Goal: Information Seeking & Learning: Understand process/instructions

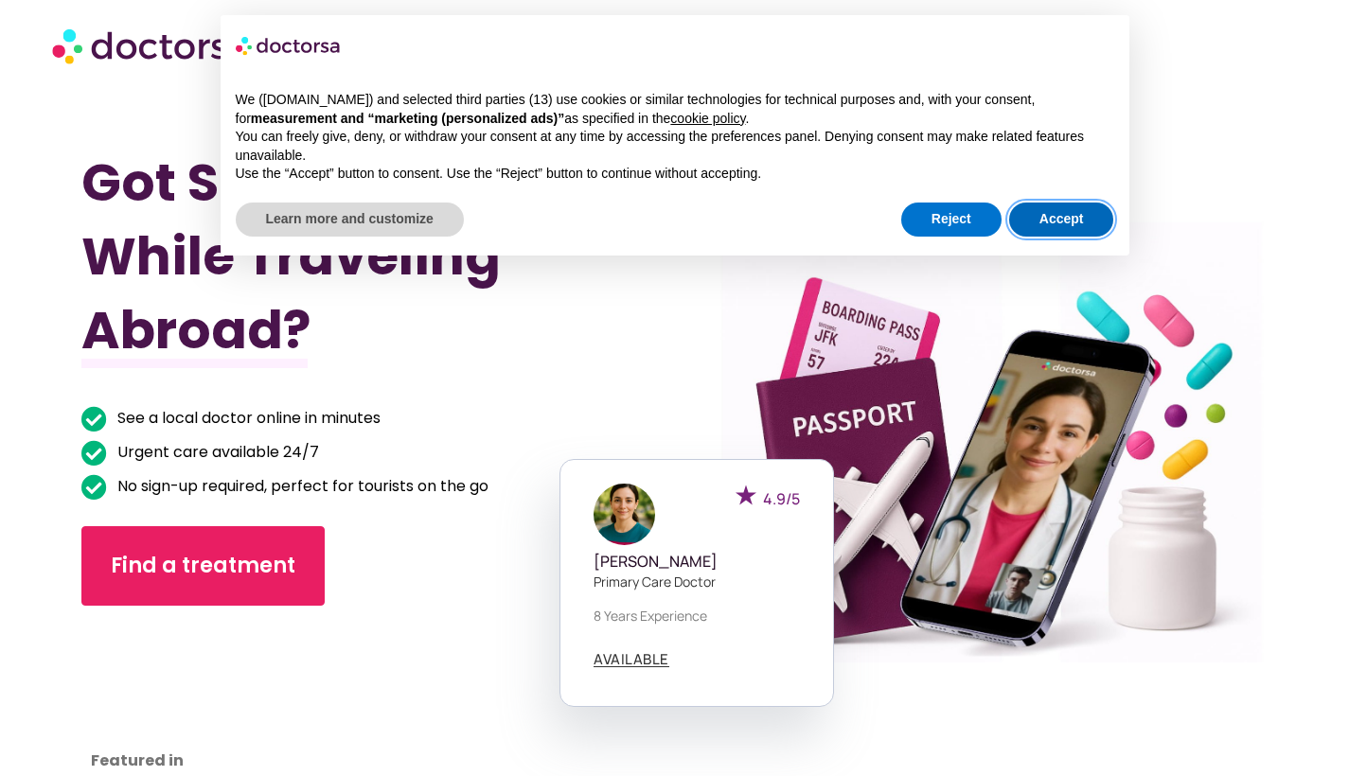
click at [1060, 214] on button "Accept" at bounding box center [1061, 220] width 105 height 34
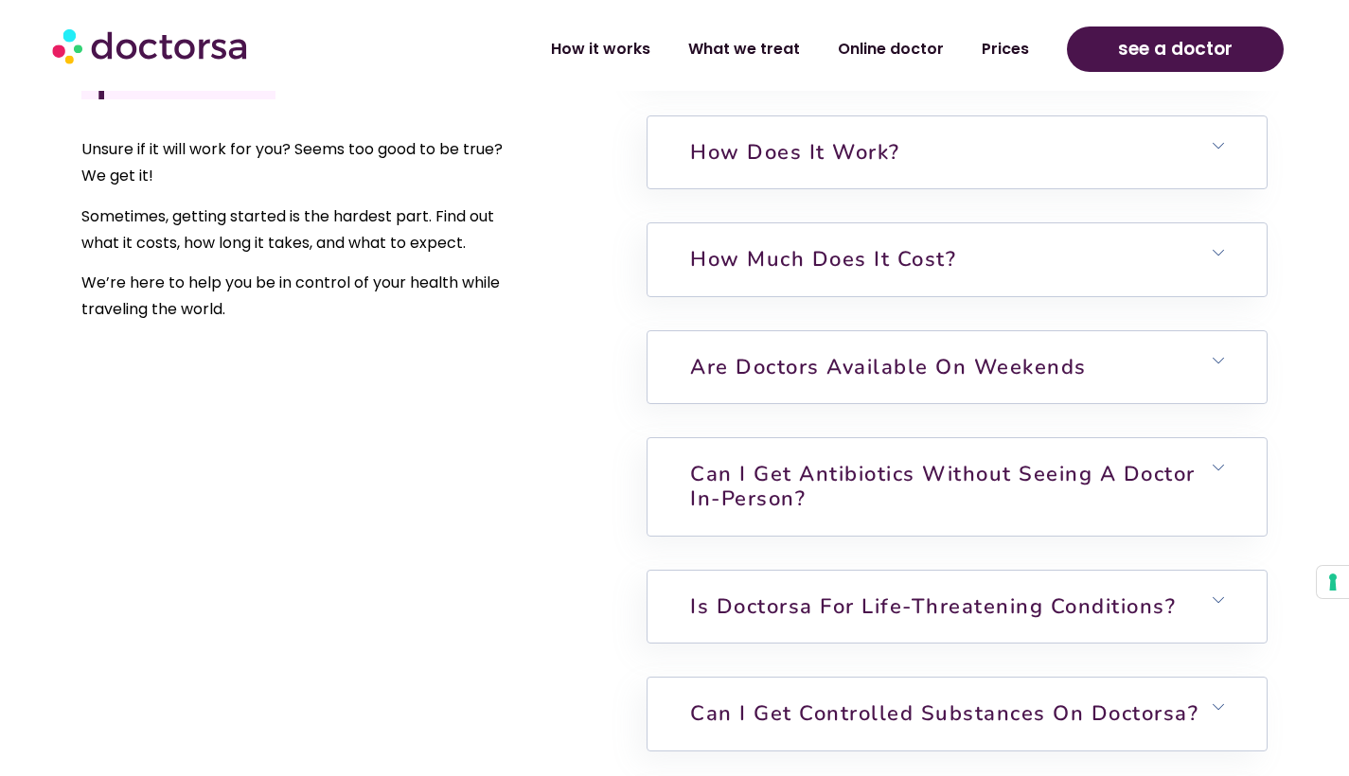
scroll to position [4613, 0]
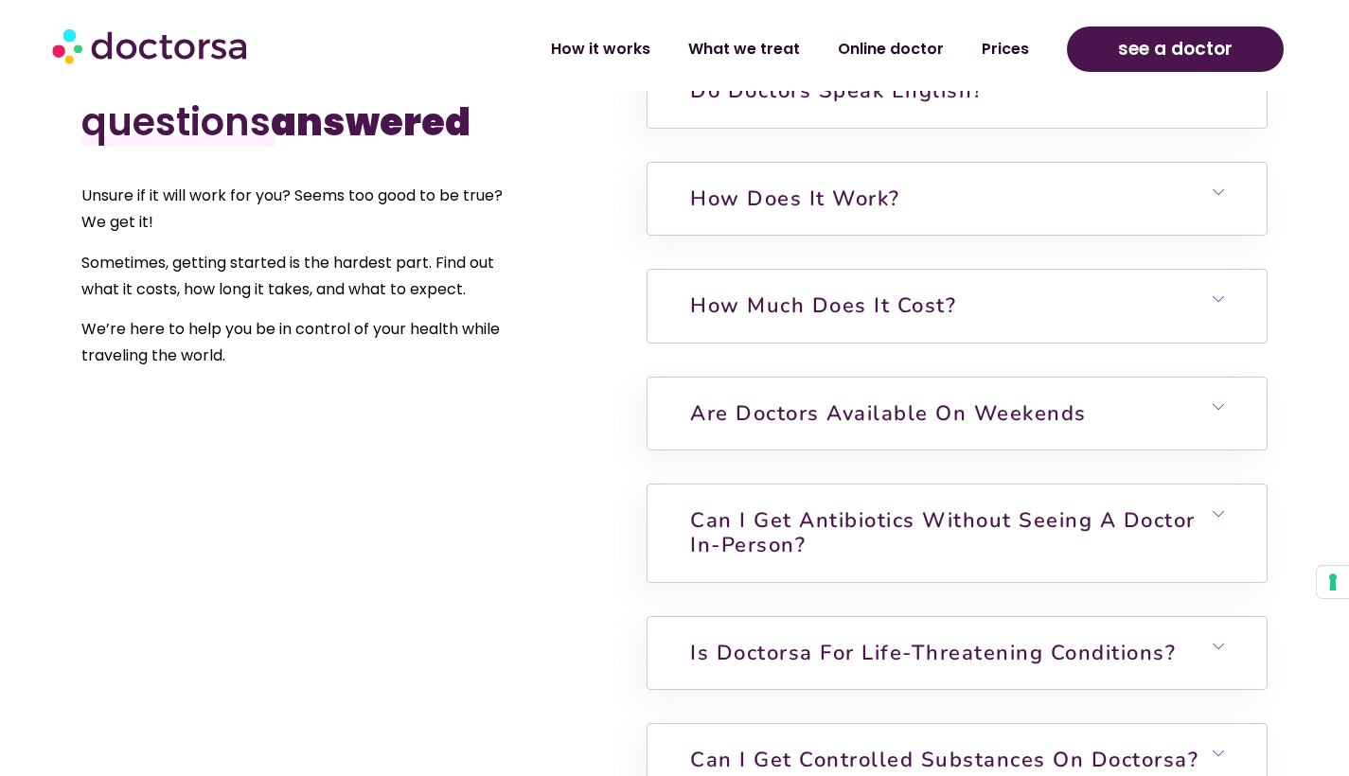
click at [692, 291] on link "How much does it cost?" at bounding box center [823, 305] width 266 height 28
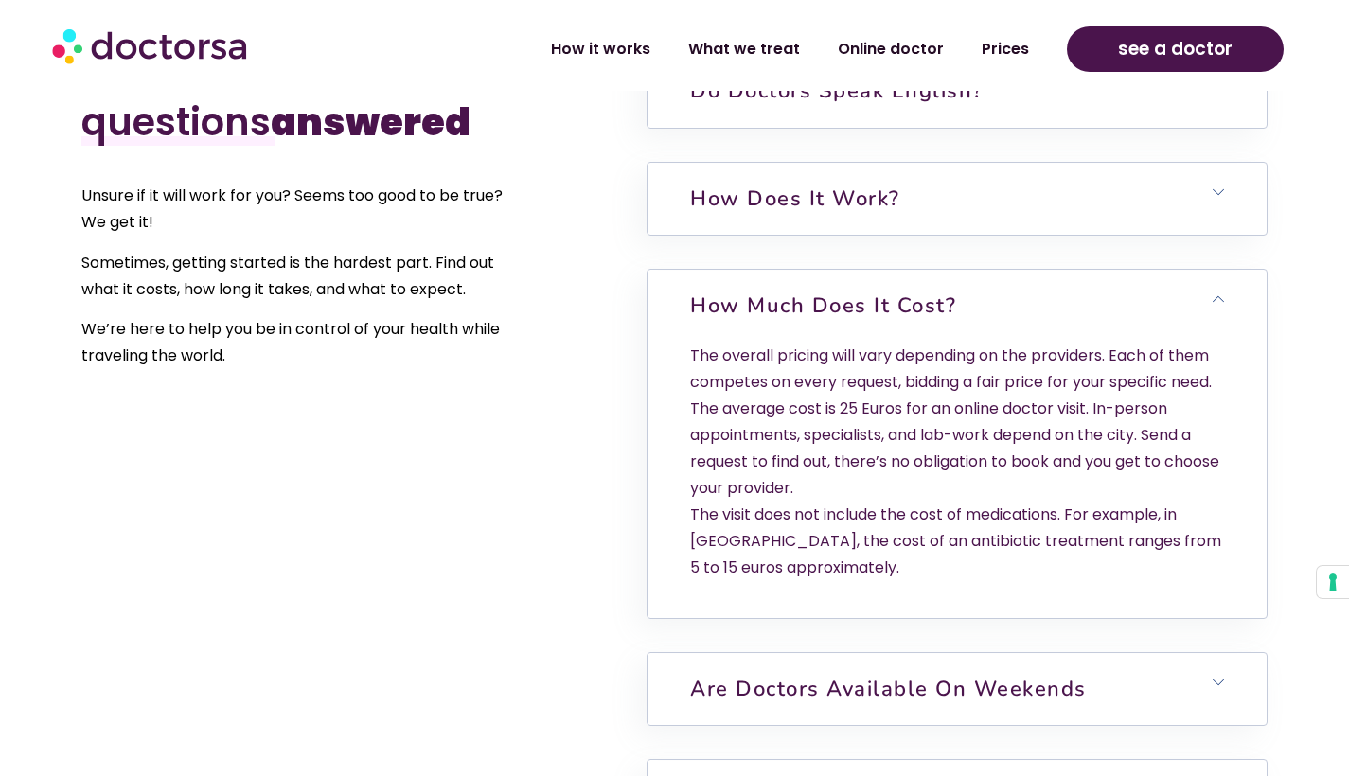
click at [740, 185] on link "How does it work?" at bounding box center [795, 199] width 210 height 28
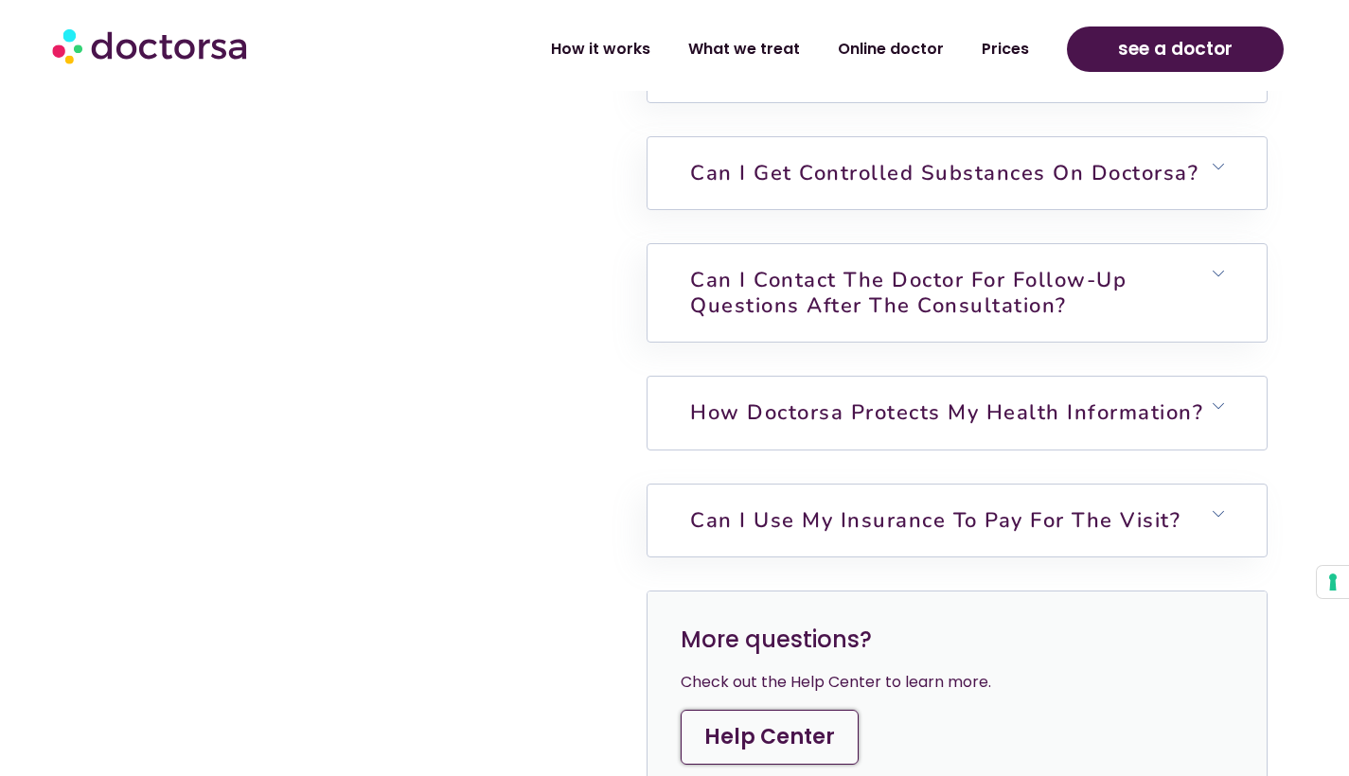
scroll to position [5684, 0]
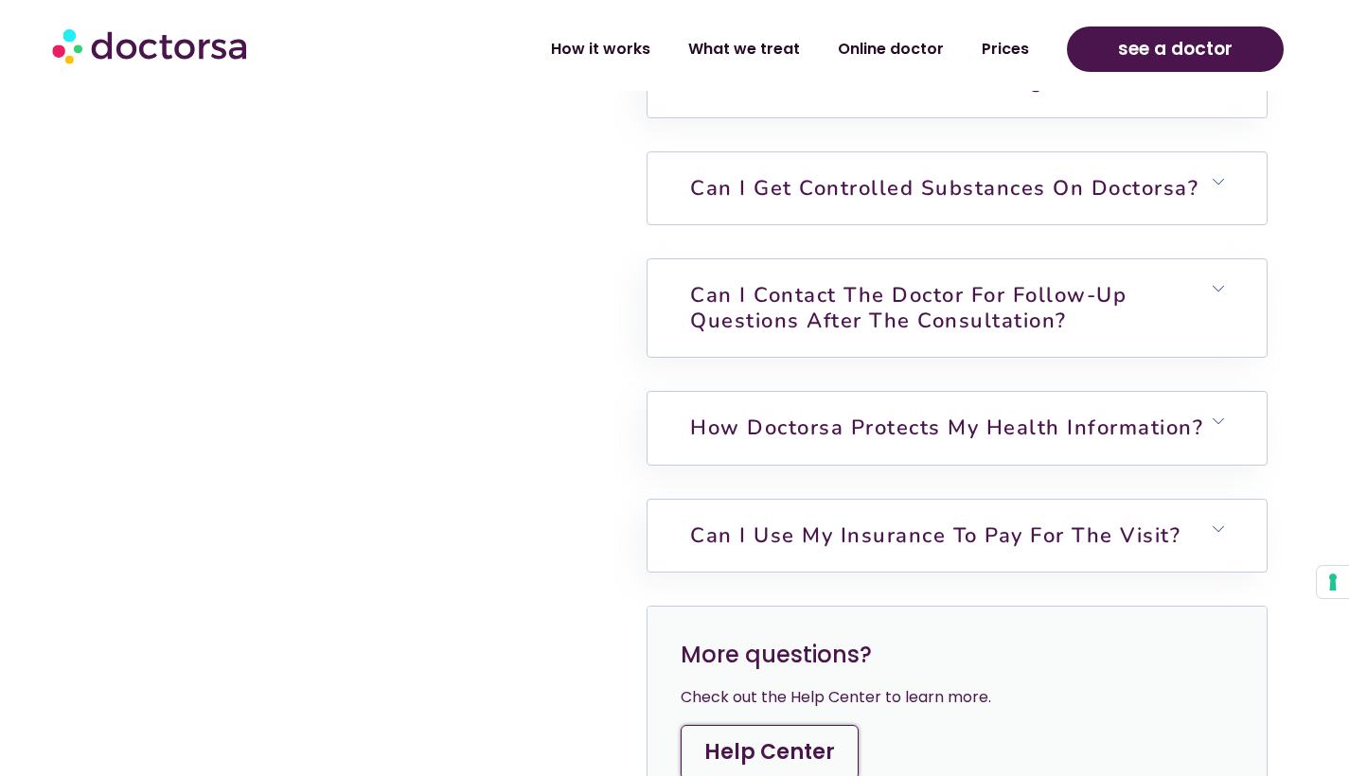
click at [815, 179] on link "Can I get controlled substances on Doctorsa?" at bounding box center [944, 188] width 508 height 28
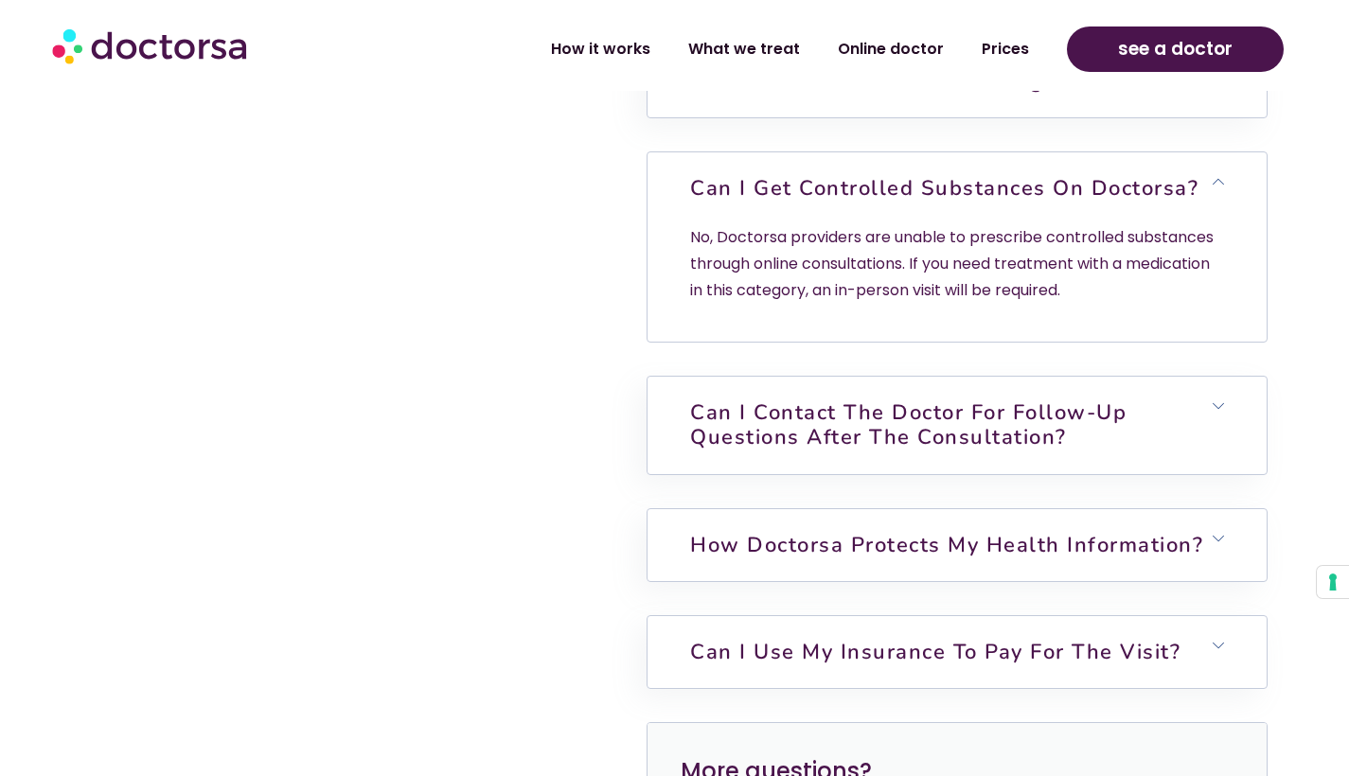
click at [824, 153] on h6 "Can I get controlled substances on Doctorsa?" at bounding box center [956, 188] width 619 height 72
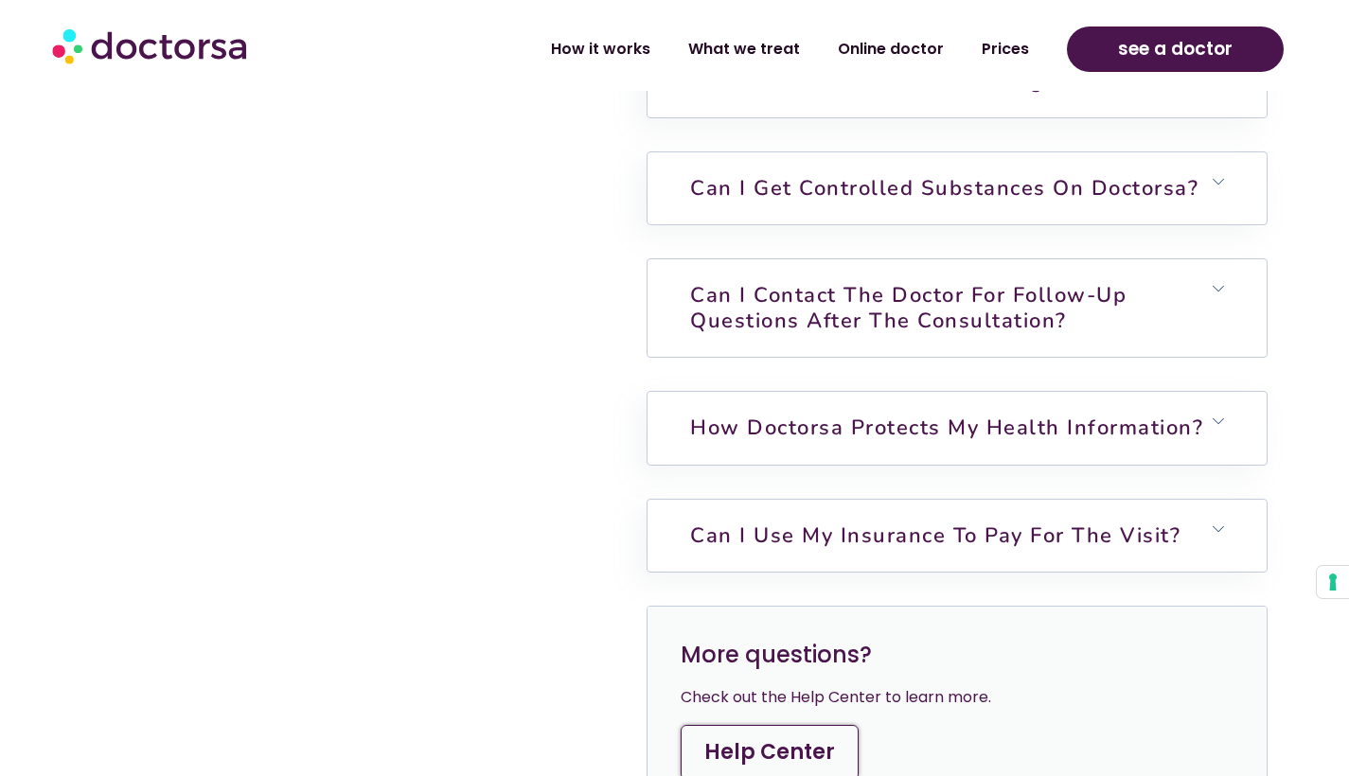
click at [793, 307] on link "Can I contact the doctor for follow-up questions after the consultation?" at bounding box center [908, 307] width 436 height 53
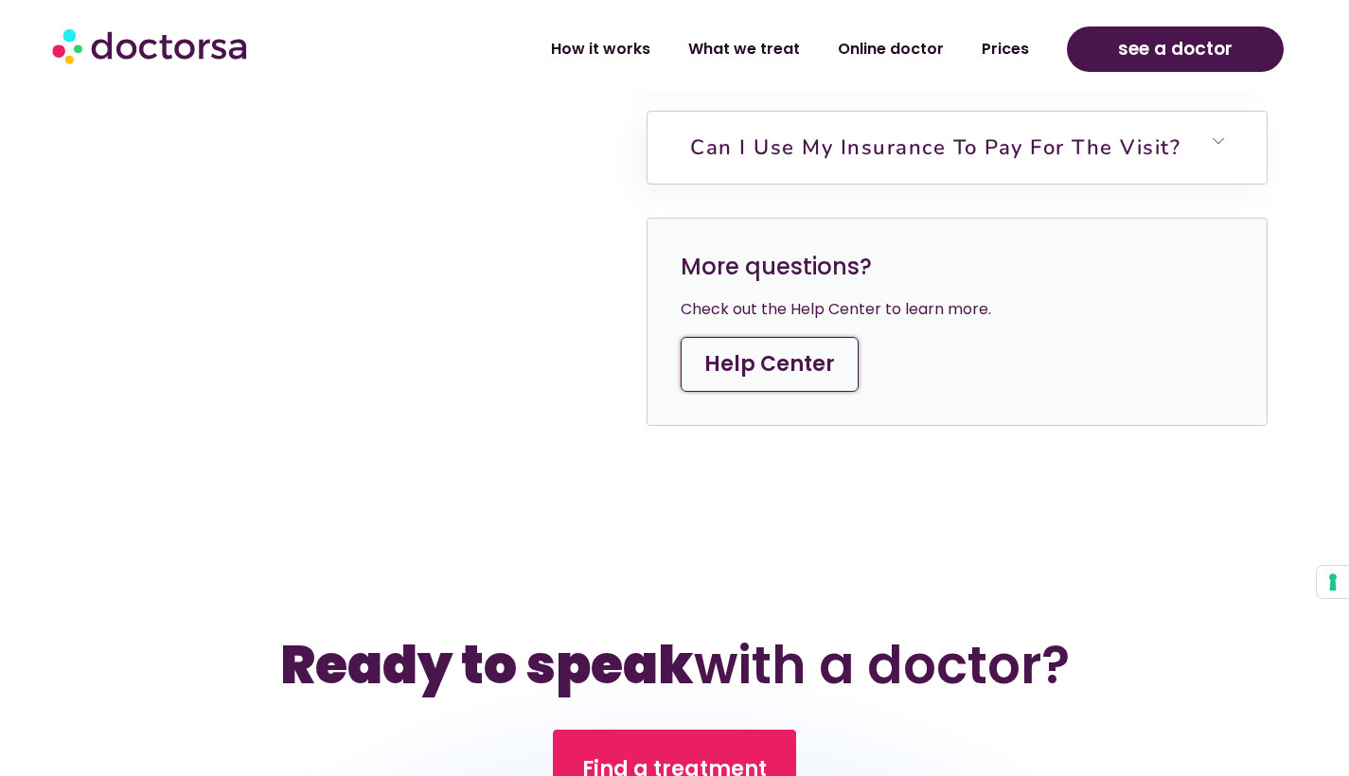
scroll to position [6168, 0]
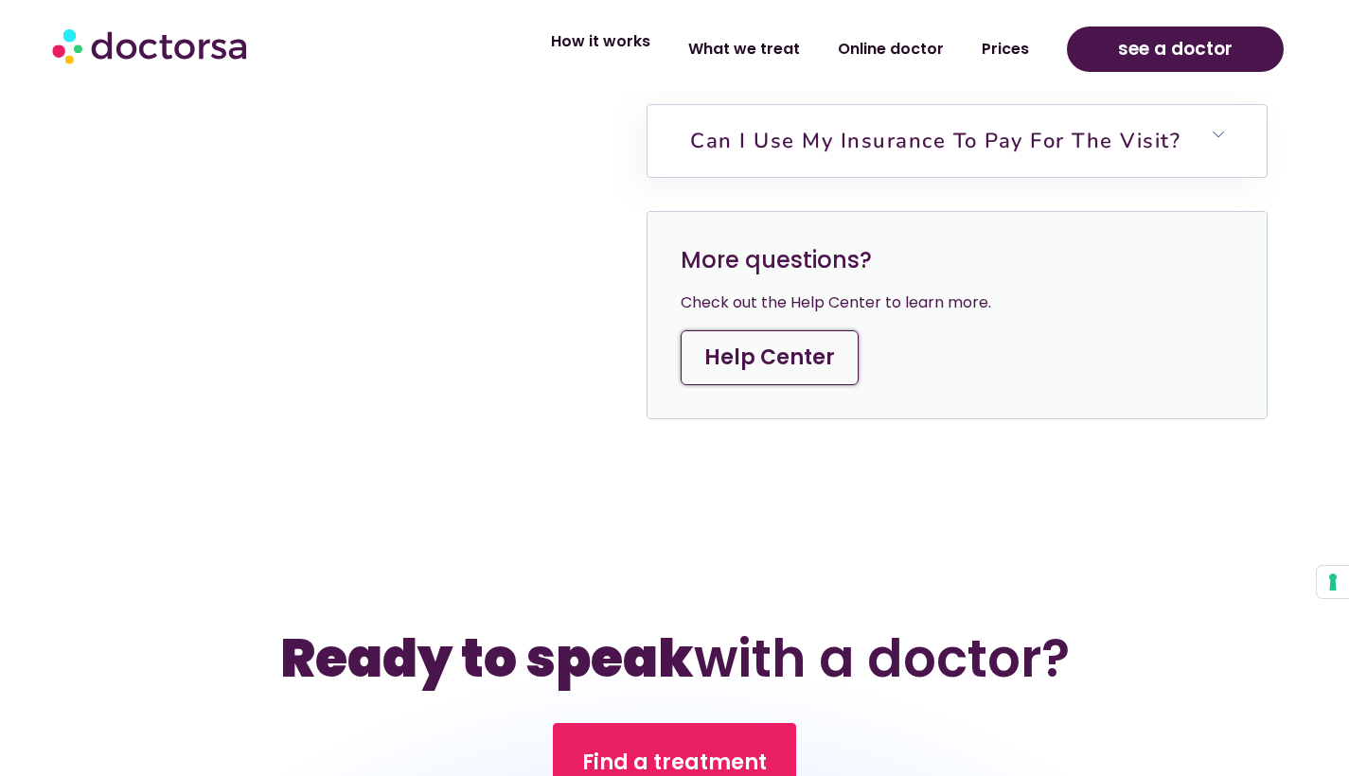
click at [630, 42] on link "How it works" at bounding box center [600, 42] width 137 height 44
click at [674, 147] on h6 "Can I use my insurance to pay for the visit?" at bounding box center [956, 141] width 619 height 72
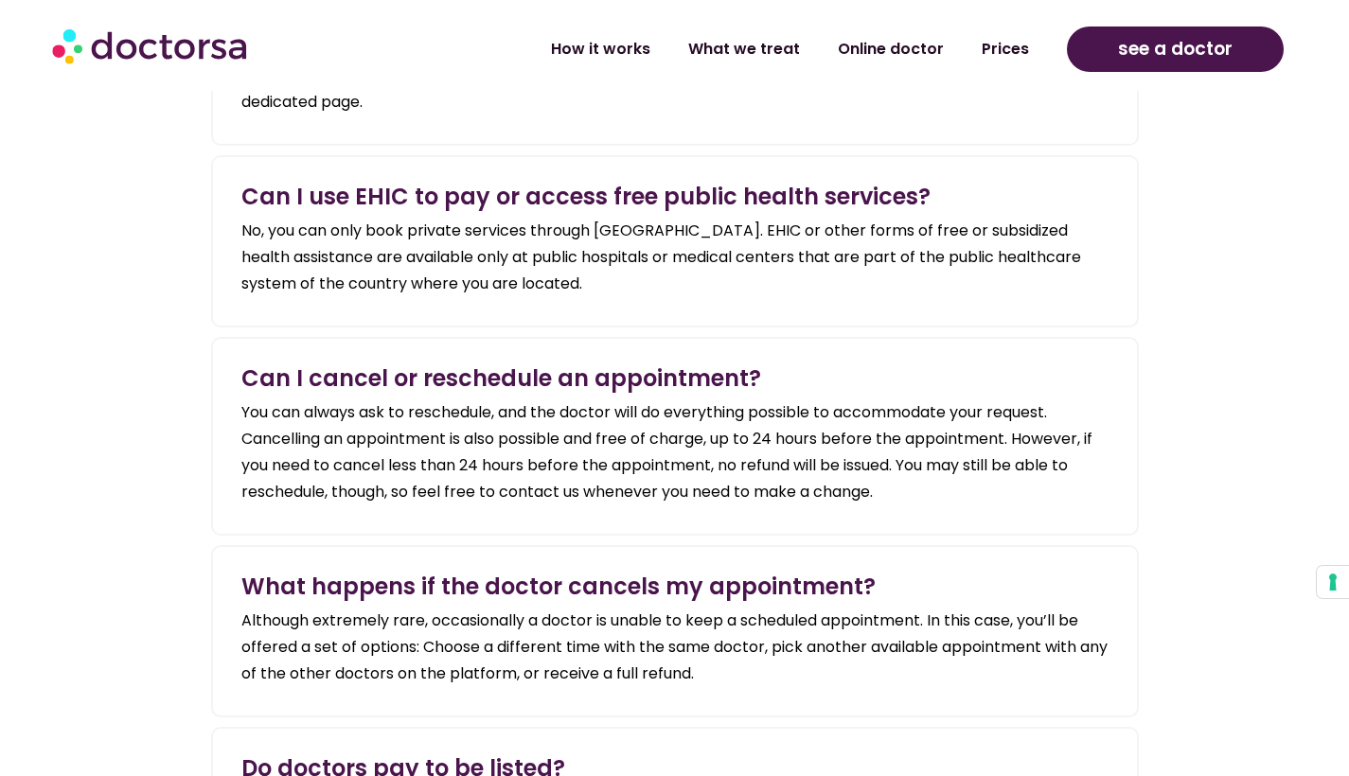
scroll to position [3130, 0]
